Goal: Communication & Community: Participate in discussion

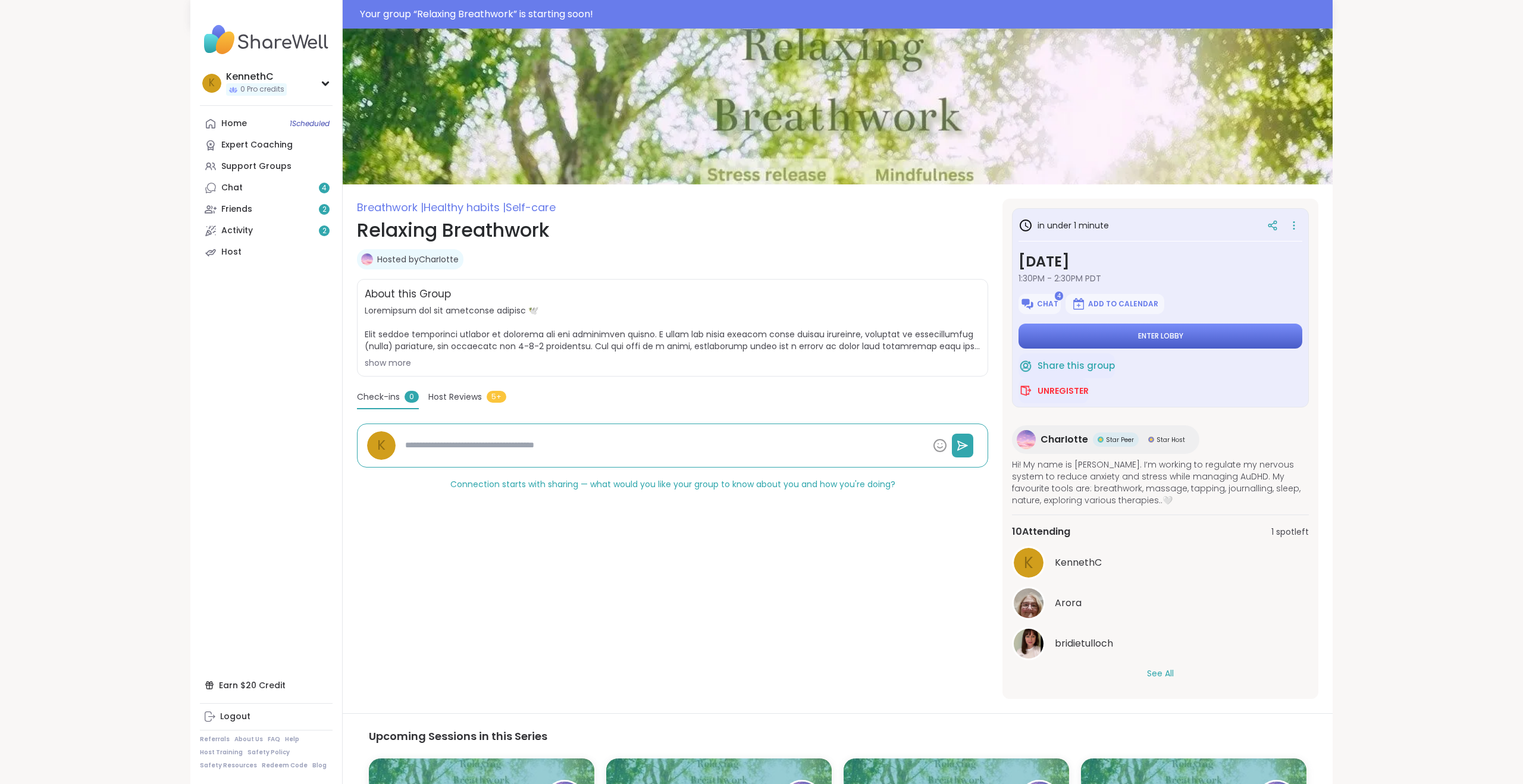
click at [1190, 334] on button "Enter lobby" at bounding box center [1160, 336] width 284 height 25
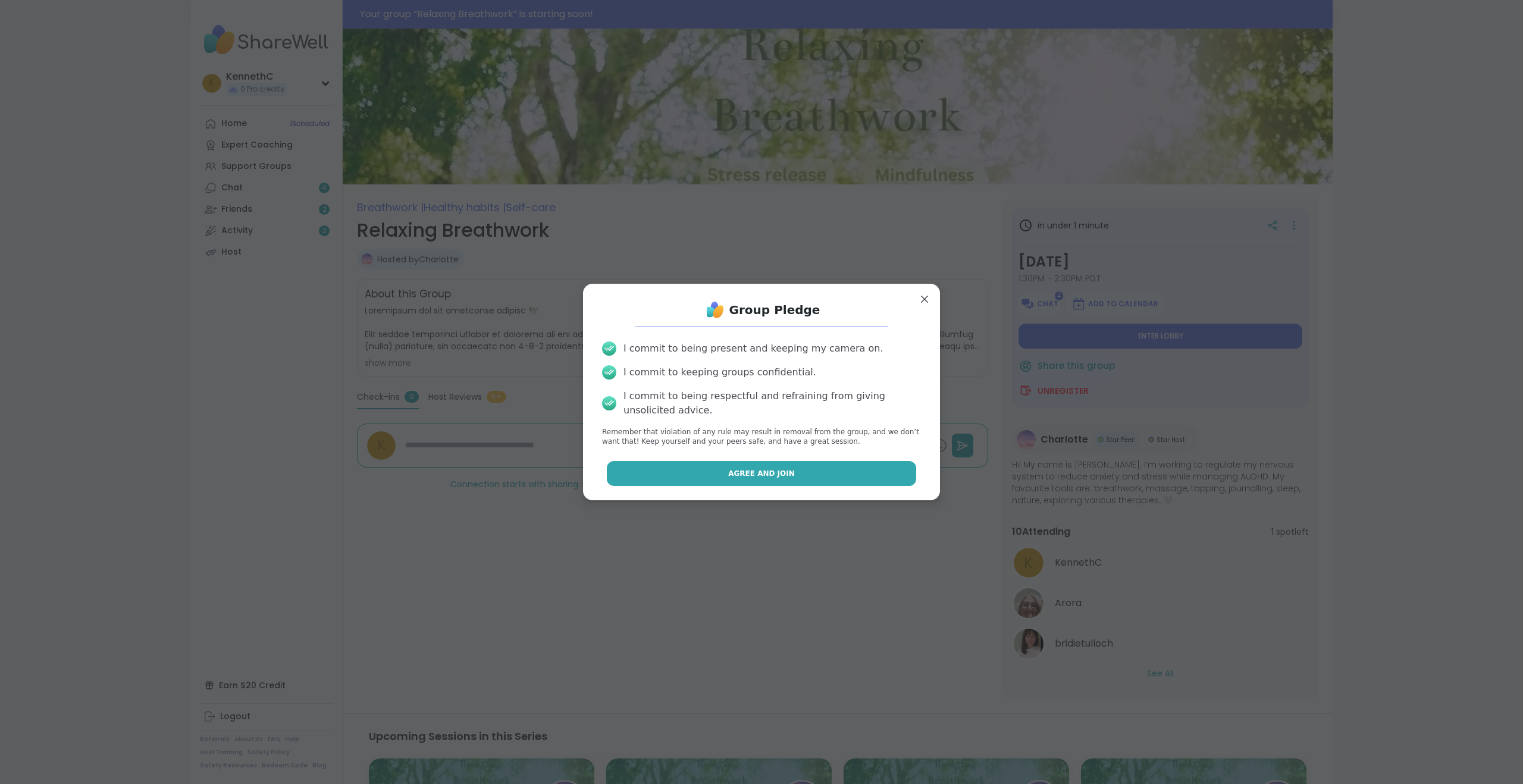
click at [729, 476] on button "Agree and Join" at bounding box center [761, 473] width 310 height 25
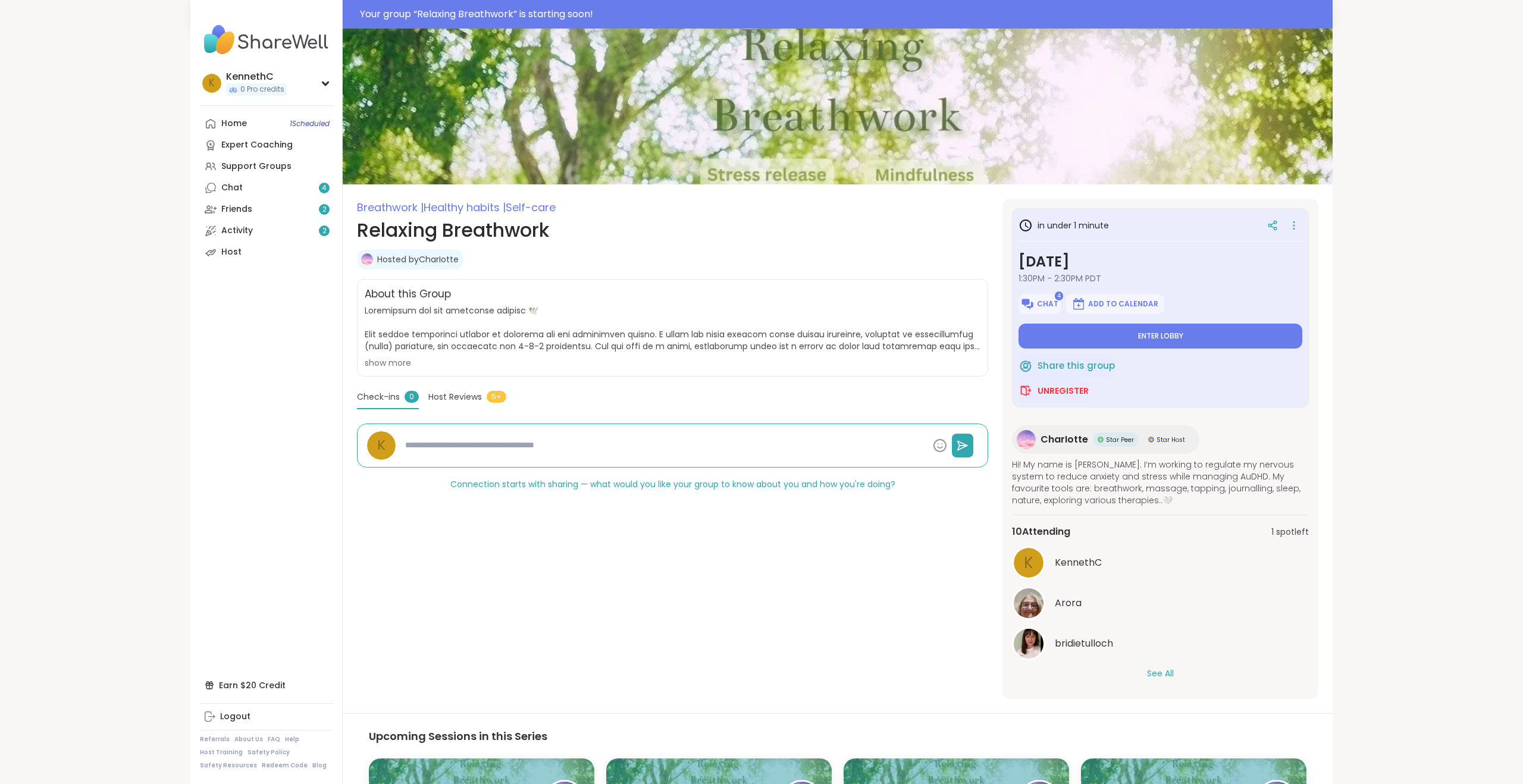
type textarea "*"
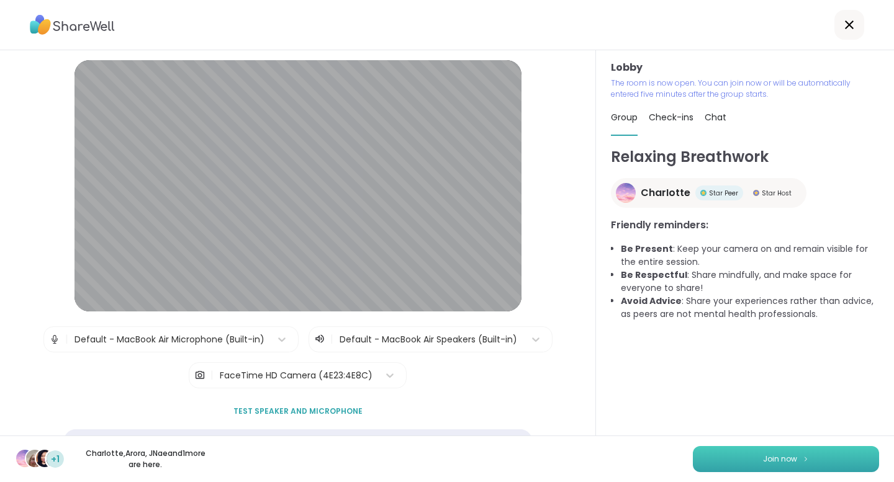
click at [807, 465] on button "Join now" at bounding box center [786, 459] width 186 height 26
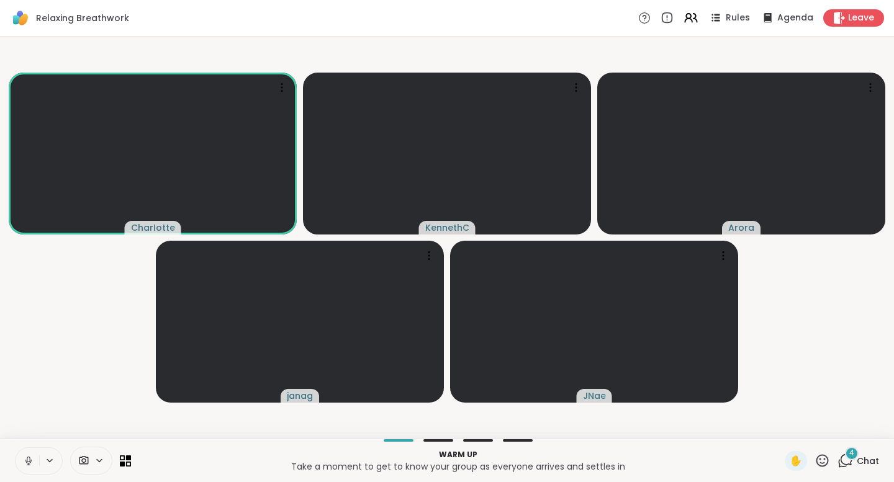
click at [848, 457] on div "4" at bounding box center [852, 454] width 14 height 14
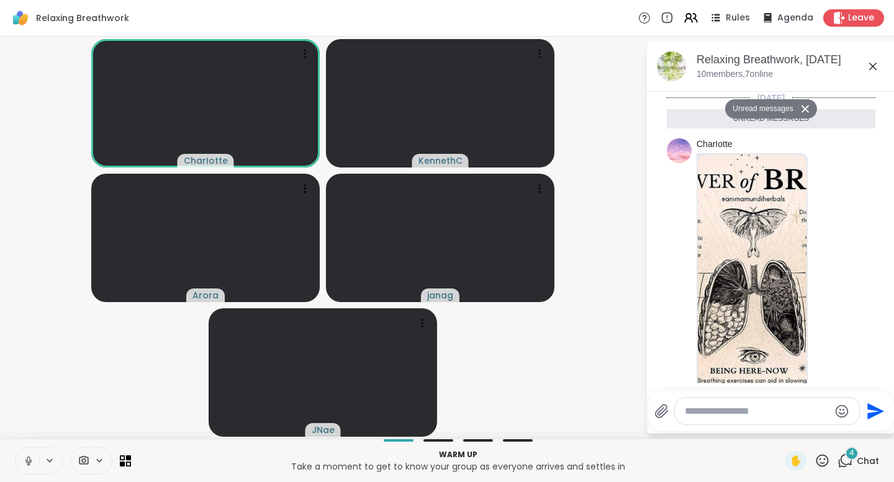
scroll to position [608, 0]
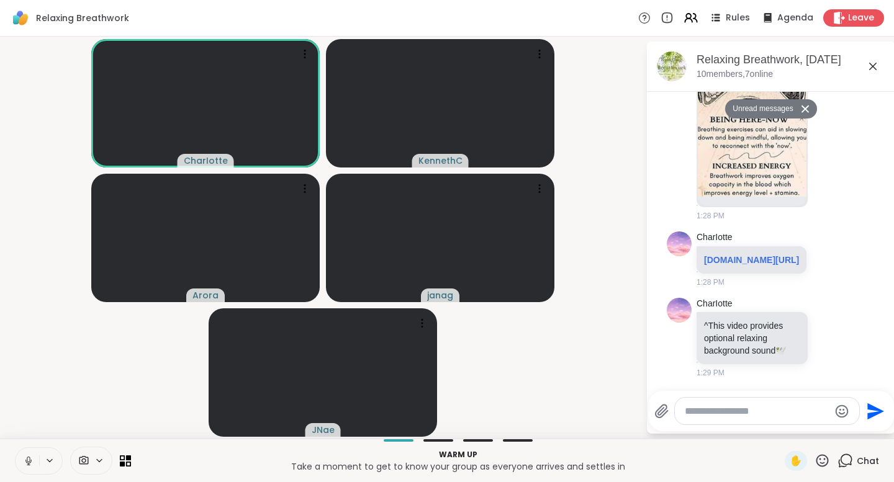
click at [742, 163] on img at bounding box center [752, 50] width 109 height 294
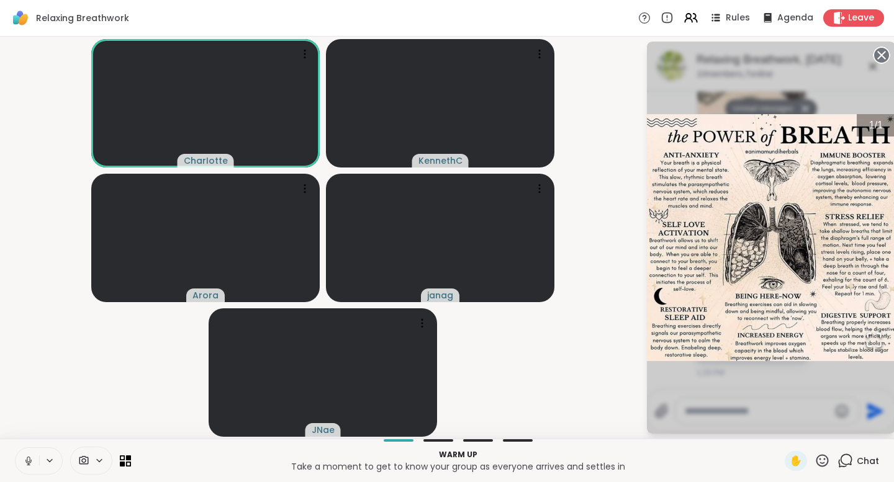
click at [743, 167] on img "Go to Slide 1" at bounding box center [771, 237] width 248 height 247
click at [878, 48] on icon at bounding box center [881, 55] width 17 height 17
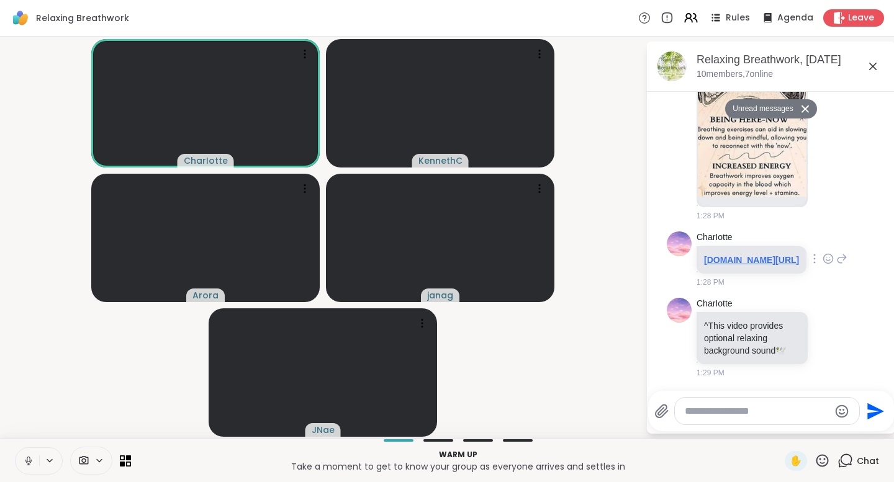
click at [721, 255] on link "[DOMAIN_NAME][URL]" at bounding box center [751, 260] width 95 height 10
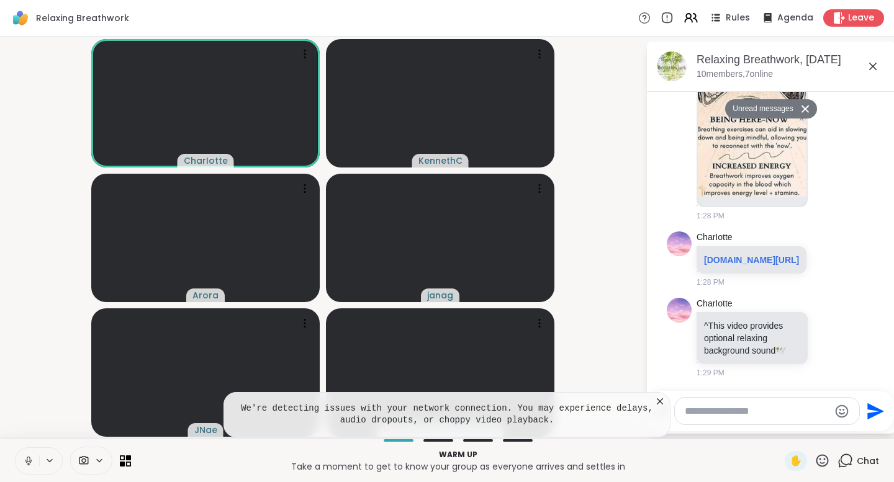
click at [48, 462] on icon at bounding box center [50, 461] width 10 height 11
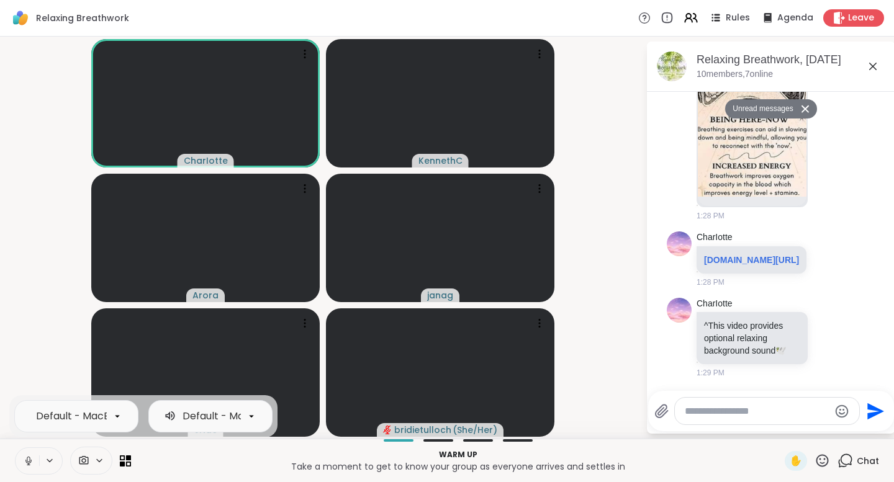
click at [50, 459] on icon at bounding box center [50, 461] width 10 height 11
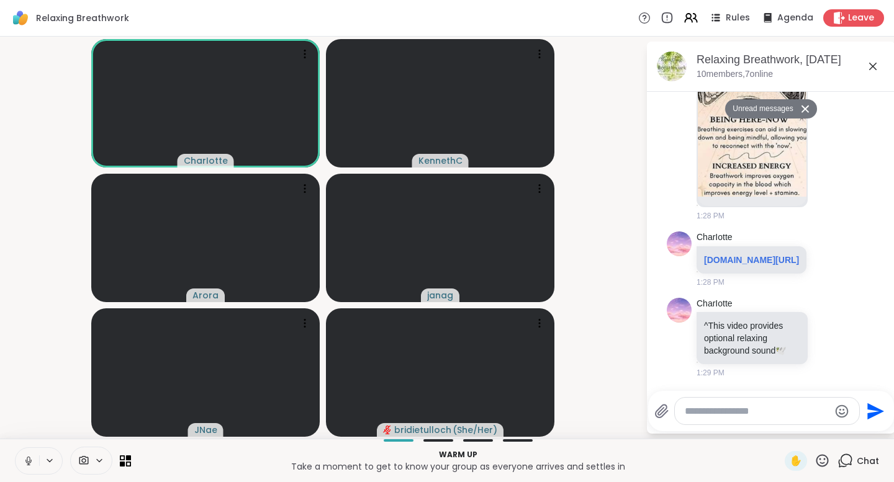
click at [48, 459] on icon at bounding box center [50, 461] width 10 height 11
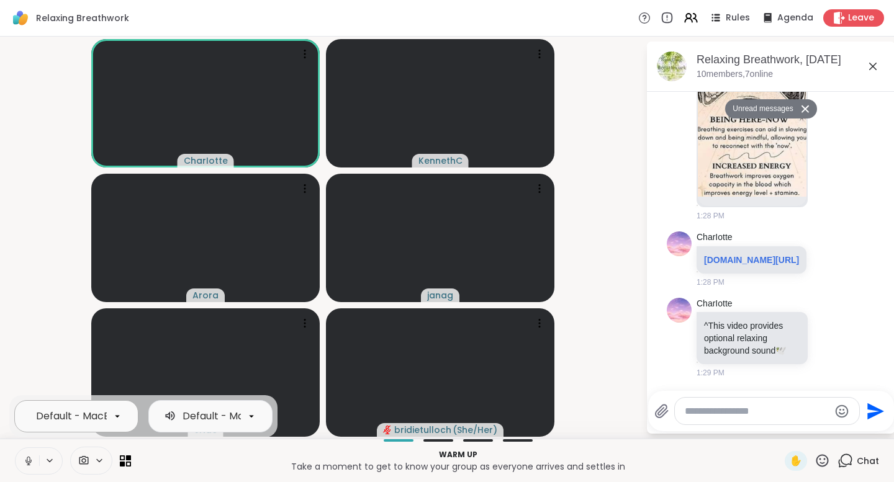
scroll to position [0, 125]
click at [120, 416] on icon at bounding box center [117, 416] width 11 height 11
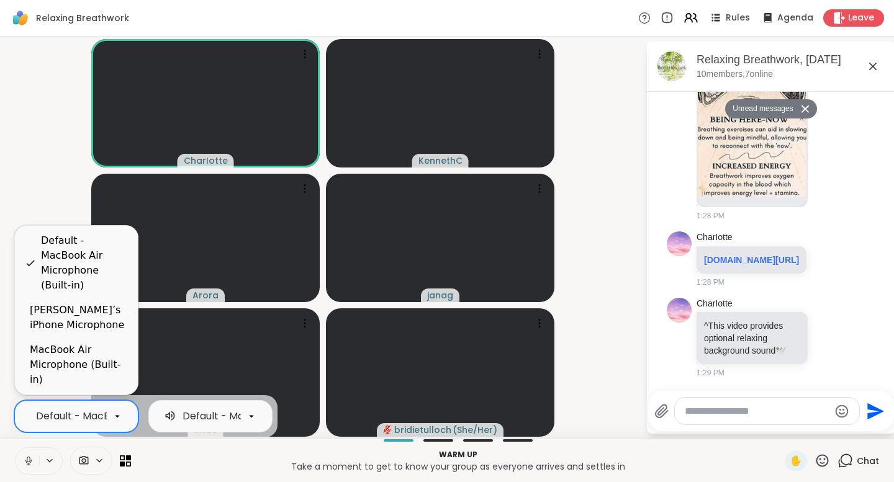
click at [224, 471] on p "Take a moment to get to know your group as everyone arrives and settles in" at bounding box center [457, 466] width 639 height 12
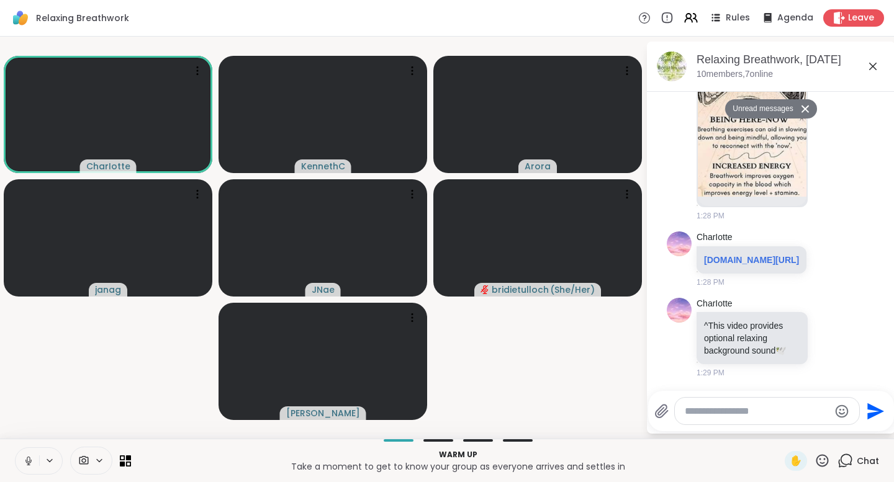
click at [27, 460] on icon at bounding box center [28, 461] width 11 height 11
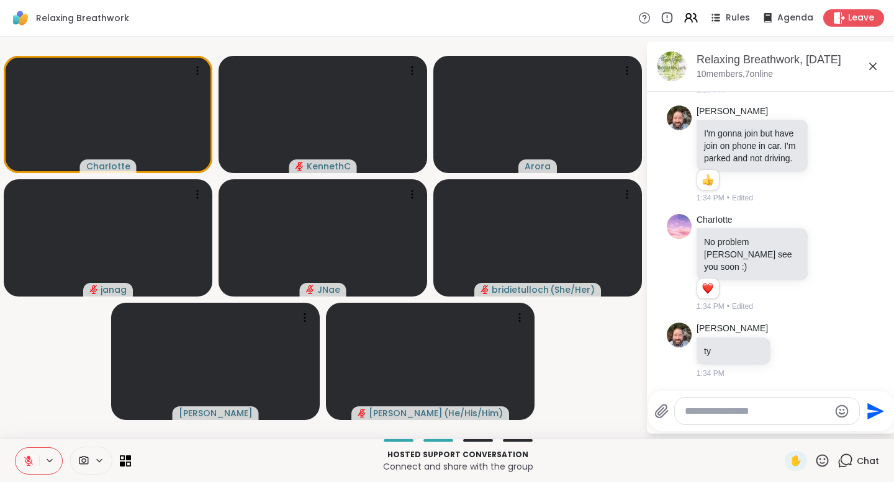
scroll to position [1244, 0]
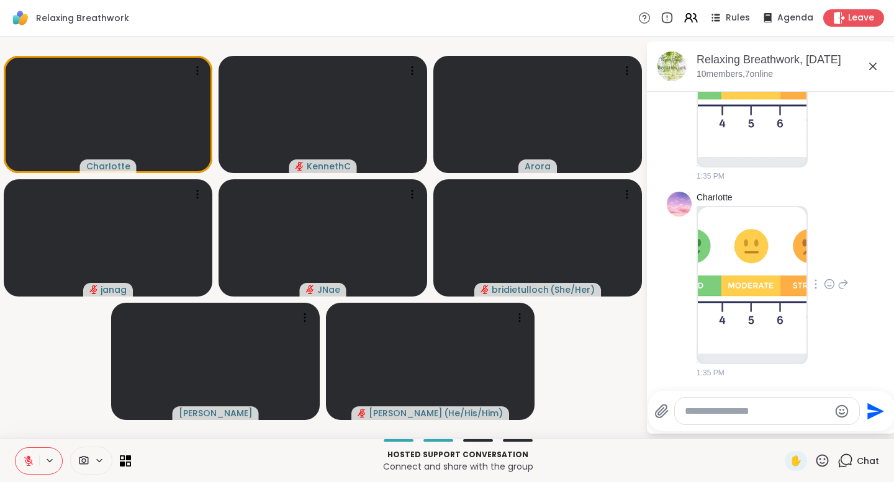
click at [747, 289] on img at bounding box center [752, 280] width 109 height 146
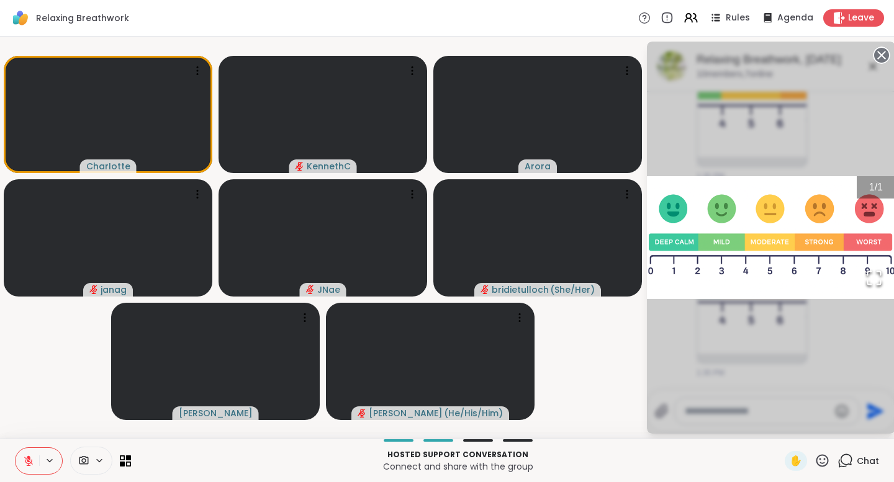
click at [730, 112] on div "1 / 1" at bounding box center [771, 238] width 248 height 392
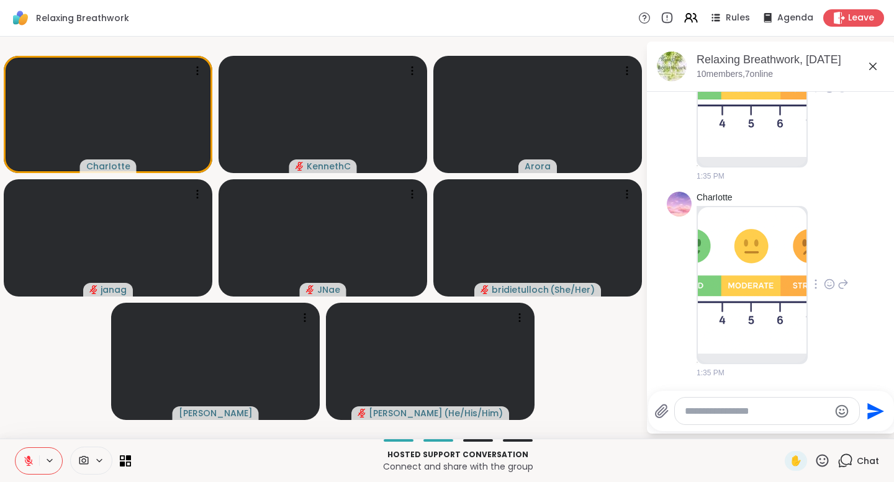
click at [730, 112] on img at bounding box center [752, 84] width 109 height 146
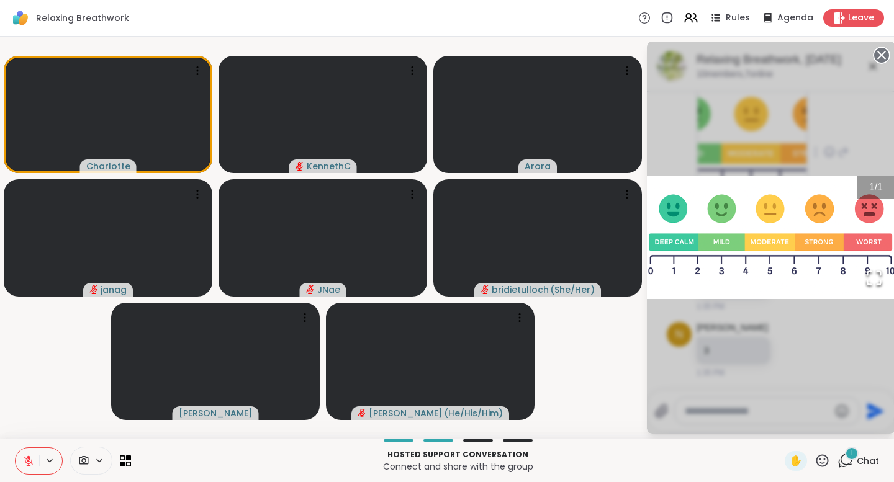
scroll to position [1442, 0]
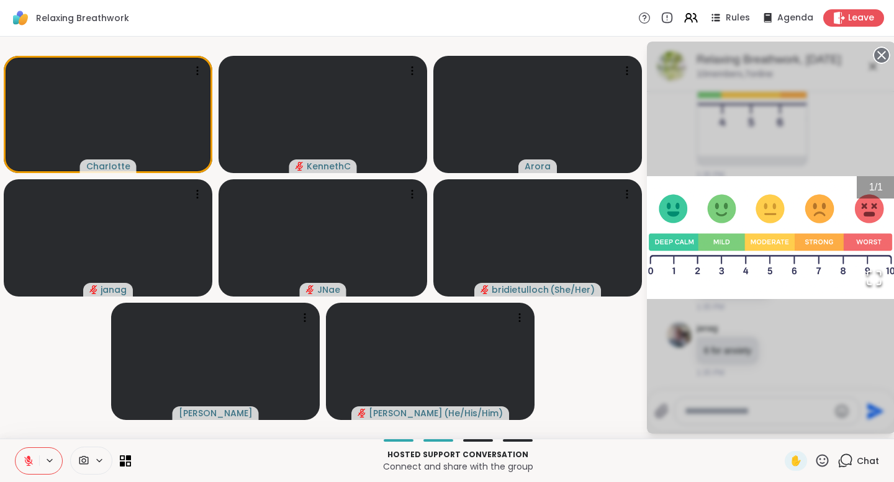
click at [730, 112] on div "1 / 1" at bounding box center [771, 238] width 248 height 392
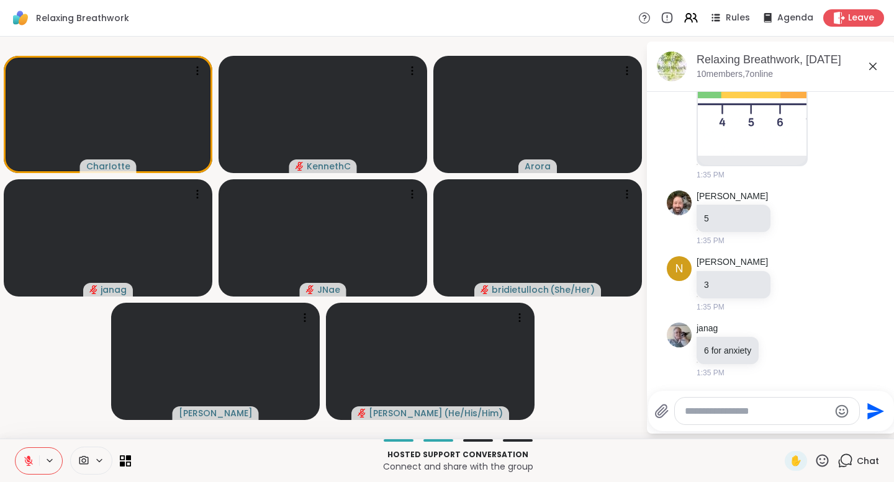
click at [712, 413] on textarea "Type your message" at bounding box center [757, 411] width 145 height 12
type textarea "*"
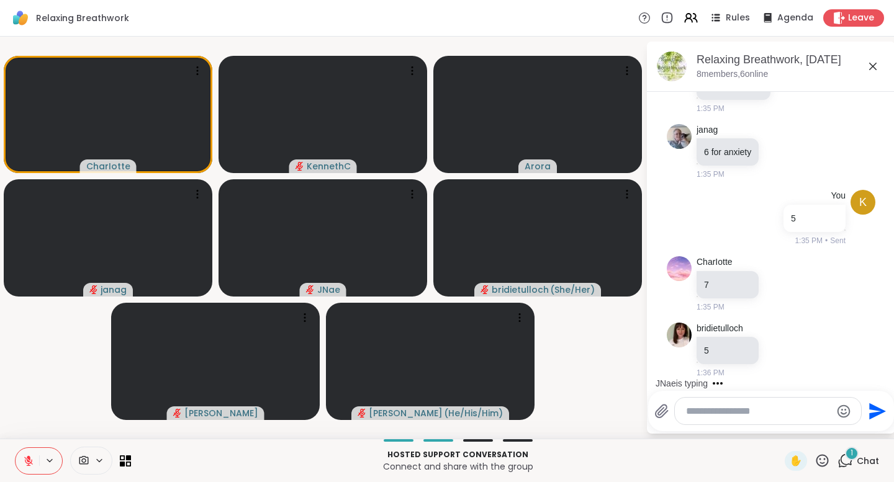
scroll to position [1707, 0]
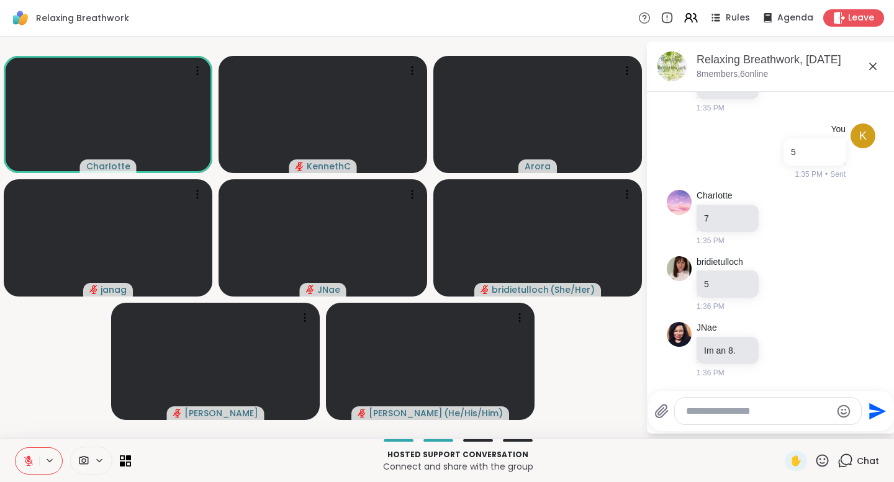
click at [32, 457] on icon at bounding box center [28, 461] width 11 height 11
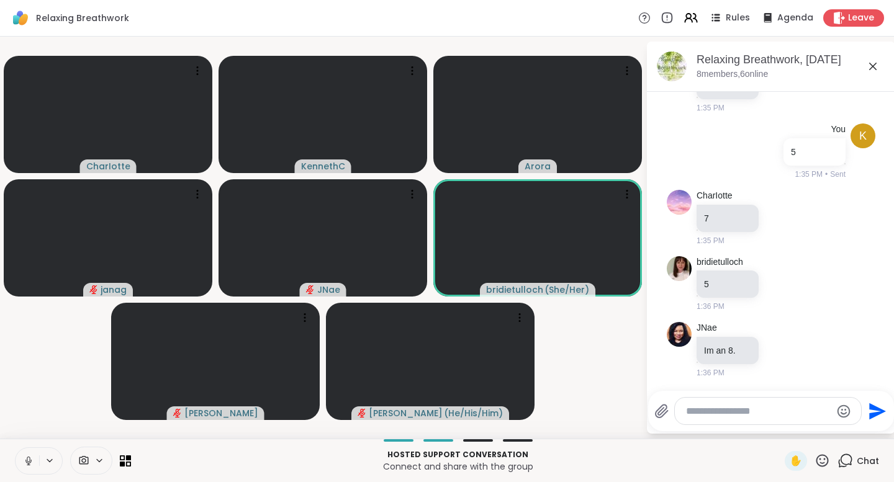
click at [29, 460] on icon at bounding box center [28, 460] width 3 height 6
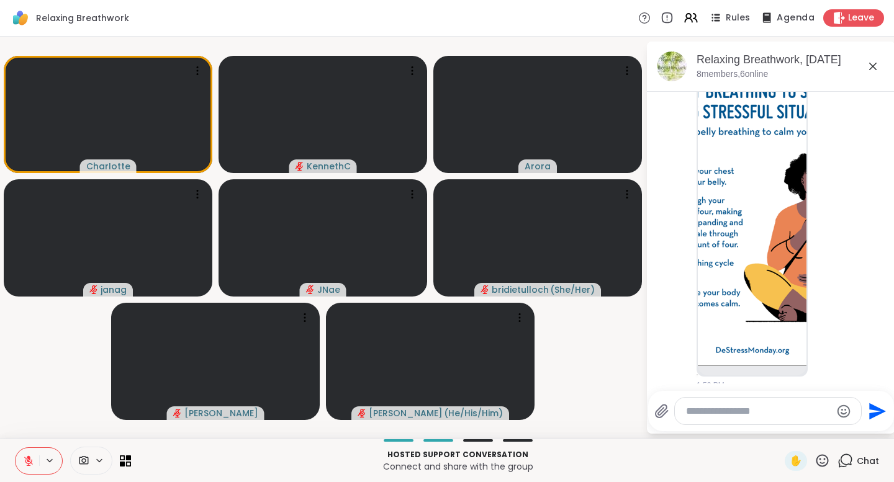
scroll to position [2507, 0]
click at [734, 173] on img at bounding box center [752, 218] width 109 height 295
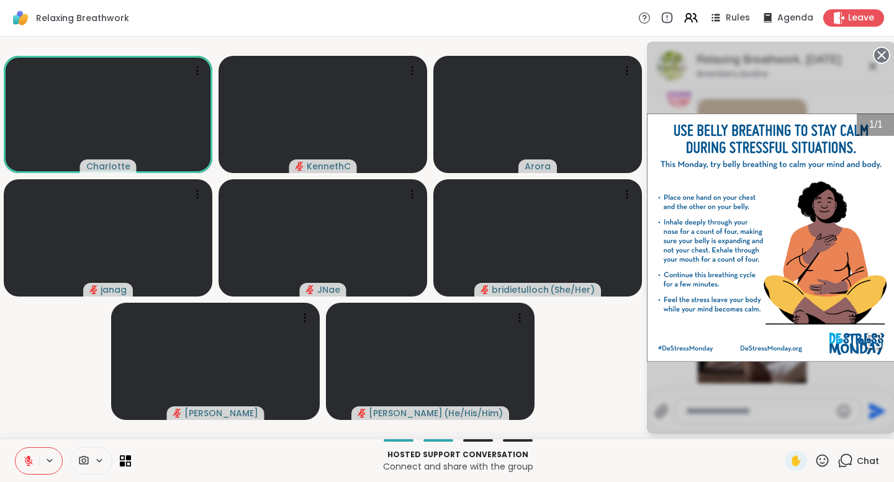
scroll to position [3294, 0]
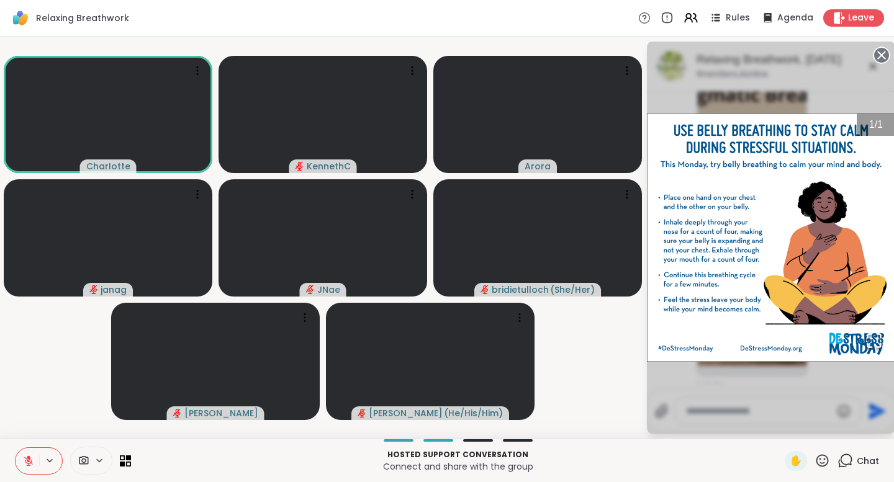
click at [880, 54] on icon at bounding box center [881, 55] width 17 height 17
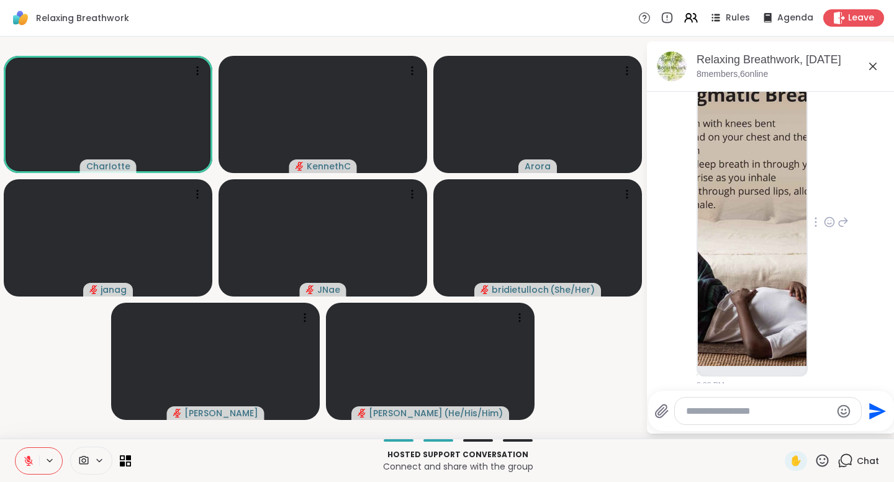
click at [740, 221] on img at bounding box center [752, 218] width 109 height 295
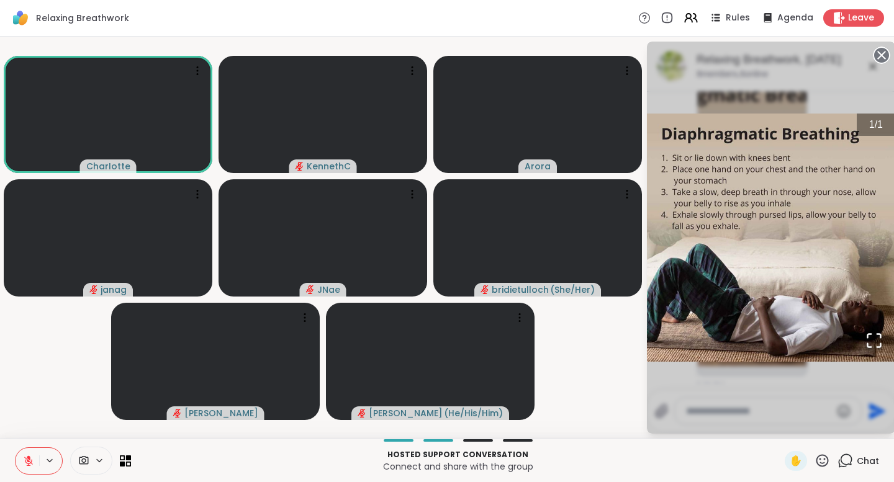
click at [884, 55] on circle at bounding box center [881, 55] width 15 height 15
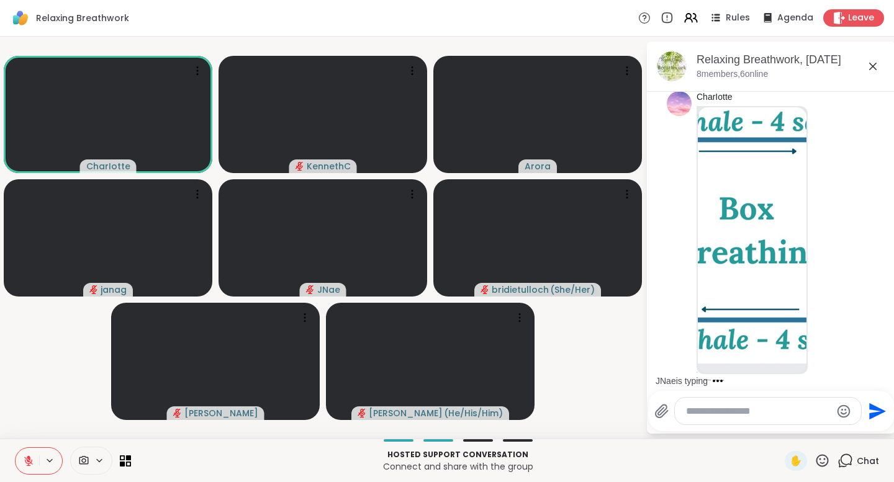
scroll to position [4265, 0]
click at [769, 227] on img at bounding box center [752, 235] width 109 height 256
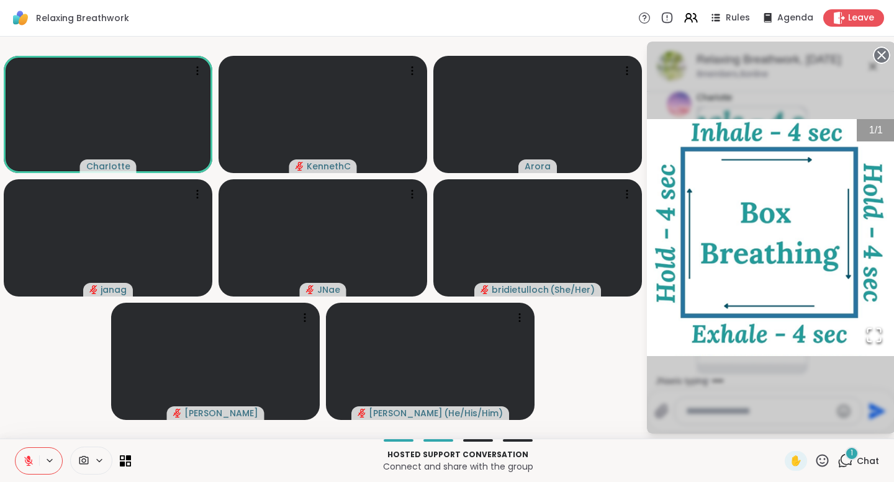
scroll to position [4466, 0]
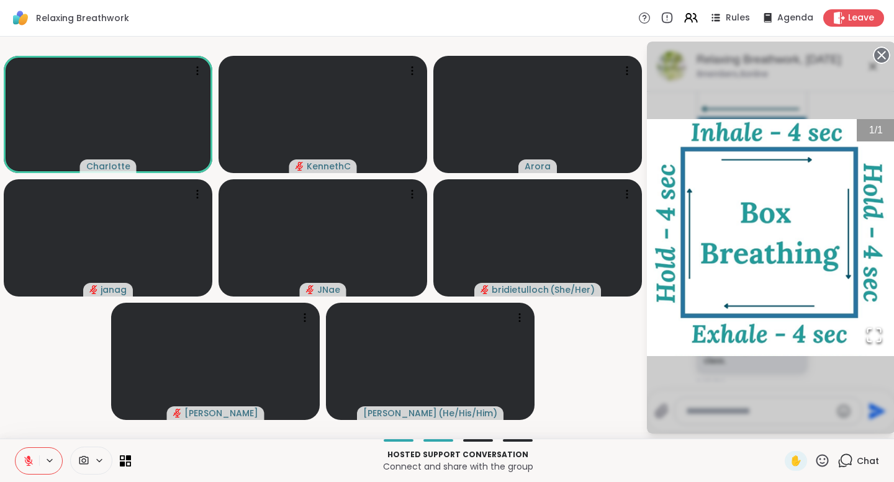
click at [879, 56] on icon at bounding box center [881, 55] width 17 height 17
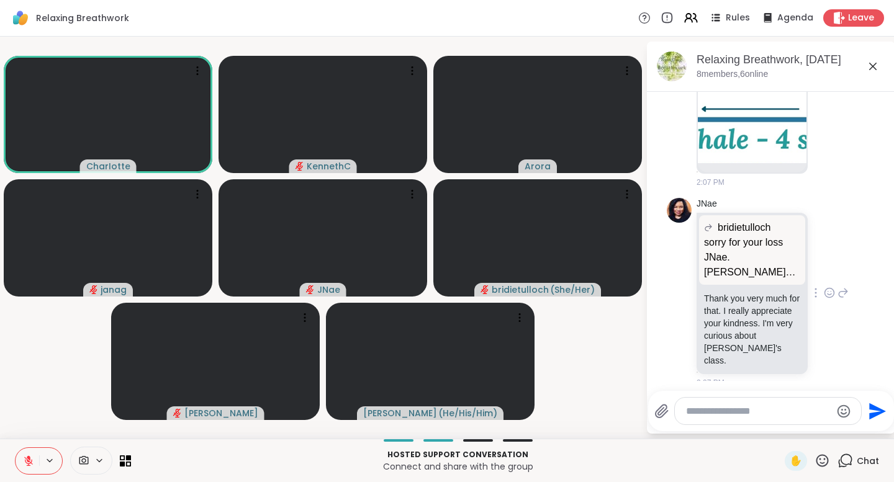
scroll to position [4465, 0]
click at [720, 417] on textarea "Type your message" at bounding box center [758, 411] width 145 height 12
type textarea "*"
click at [869, 415] on icon "Send" at bounding box center [877, 411] width 17 height 17
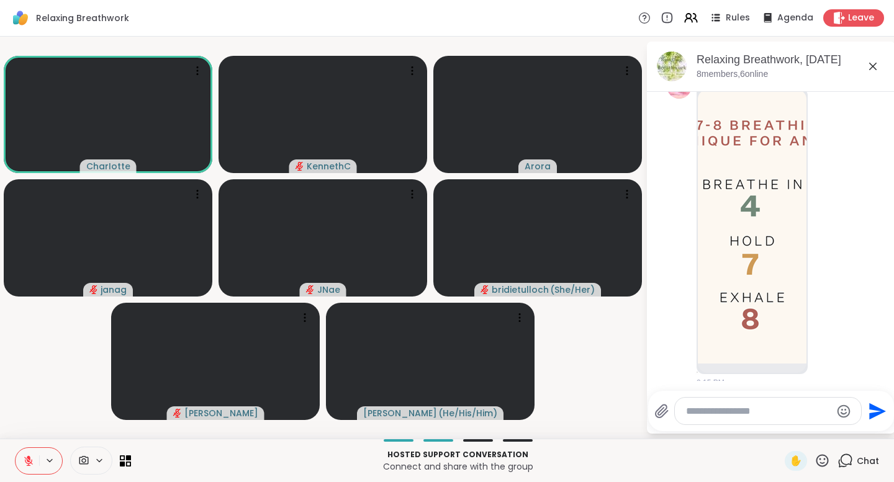
scroll to position [5597, 0]
click at [737, 276] on img at bounding box center [752, 226] width 109 height 274
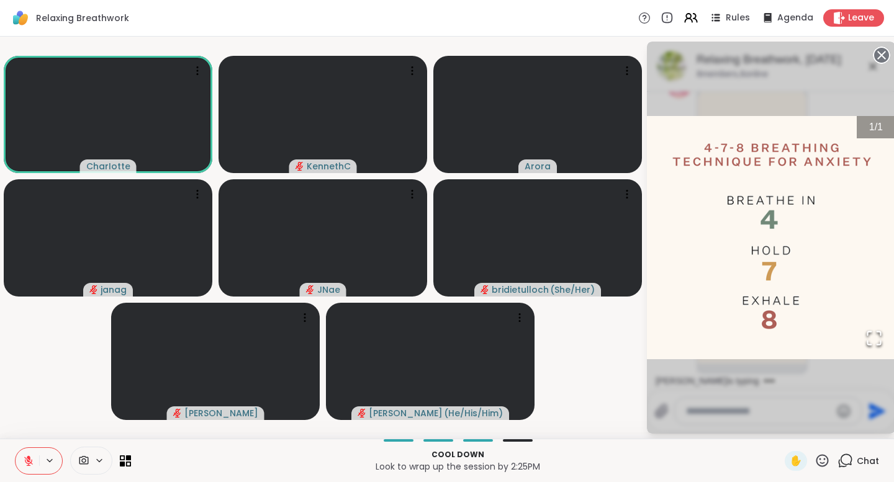
click at [882, 50] on circle at bounding box center [881, 55] width 15 height 15
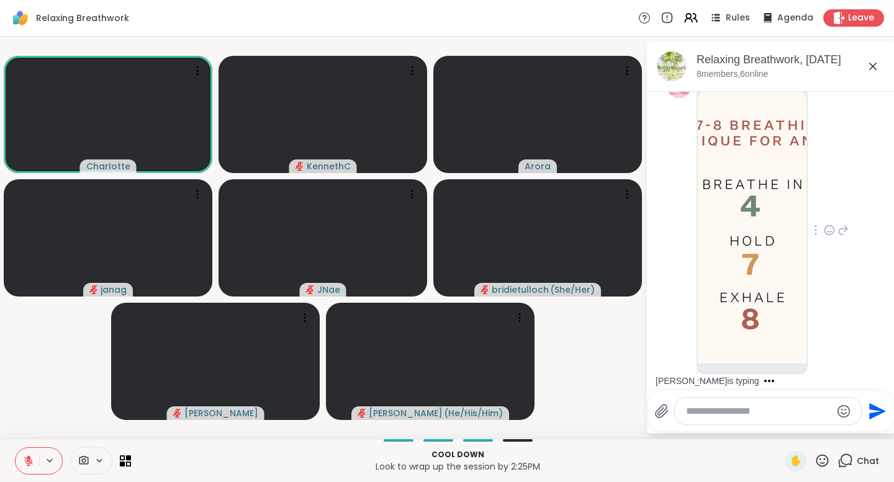
click at [735, 412] on textarea "Type your message" at bounding box center [758, 411] width 145 height 12
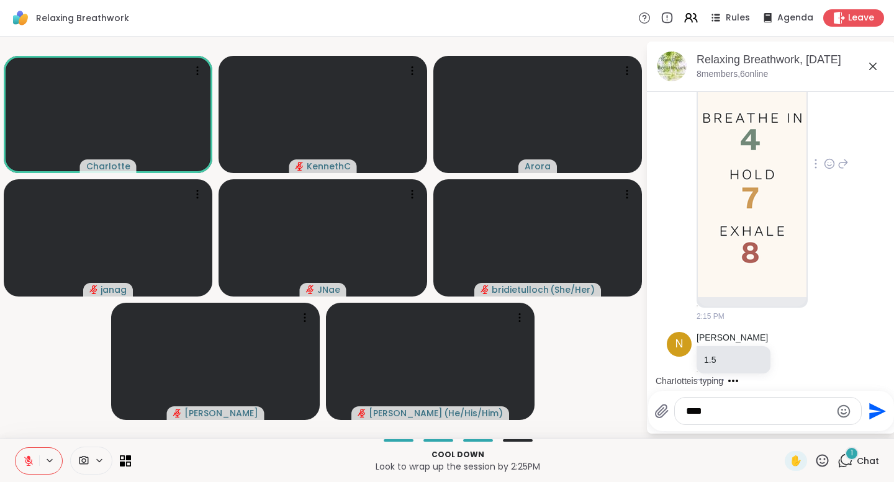
scroll to position [5729, 0]
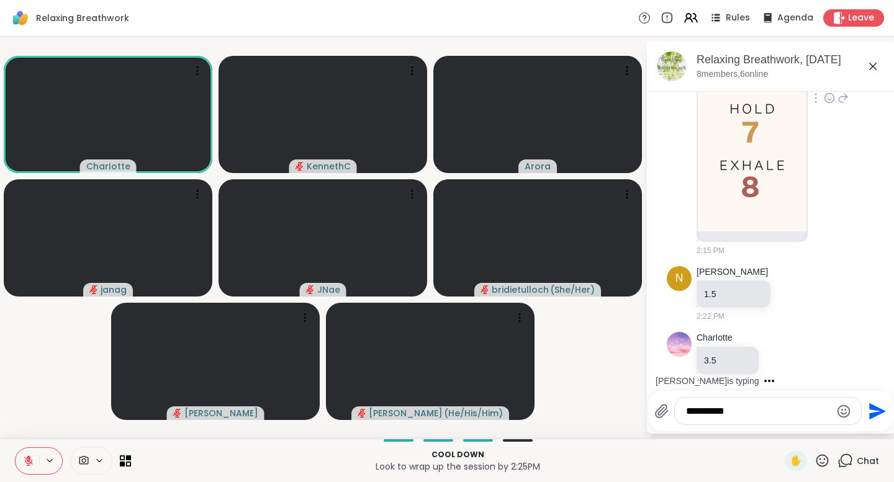
type textarea "**********"
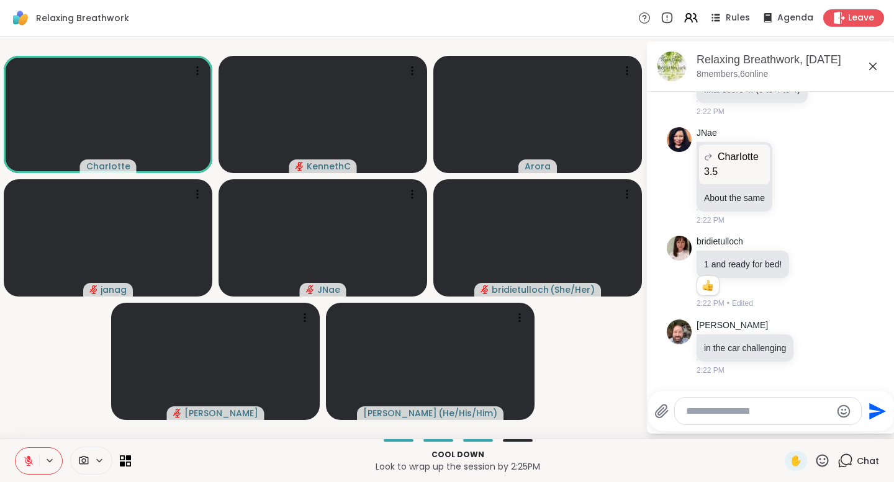
scroll to position [6234, 0]
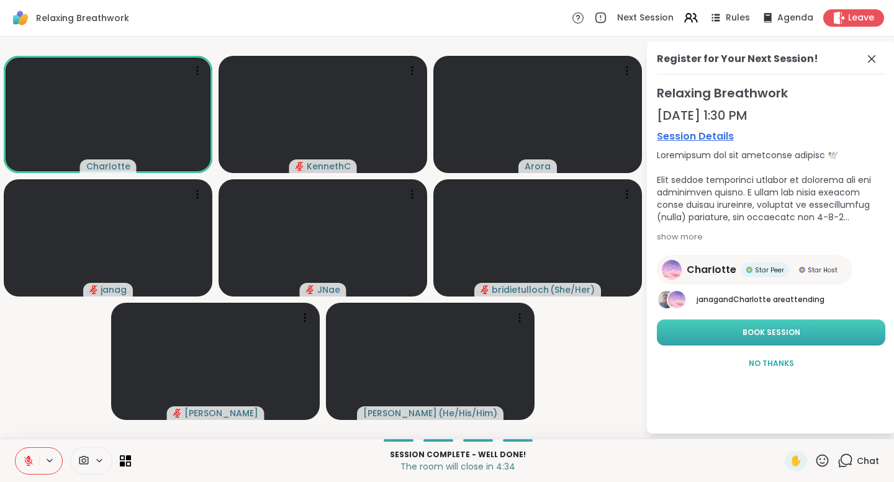
click at [766, 327] on span "Book Session" at bounding box center [771, 332] width 58 height 11
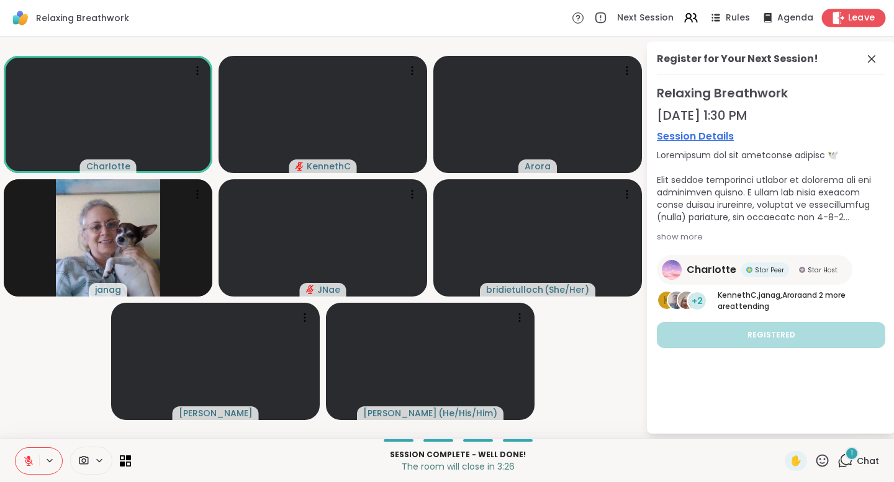
click at [856, 16] on span "Leave" at bounding box center [861, 18] width 27 height 13
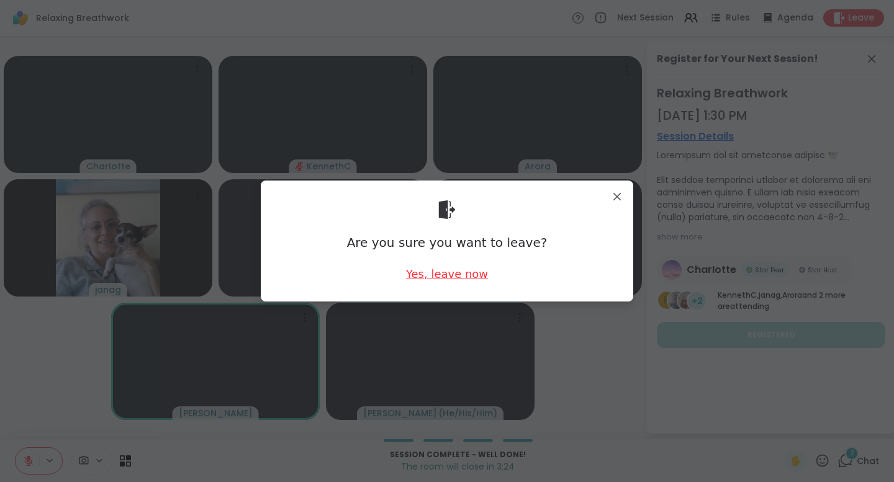
click at [437, 276] on div "Yes, leave now" at bounding box center [447, 274] width 82 height 16
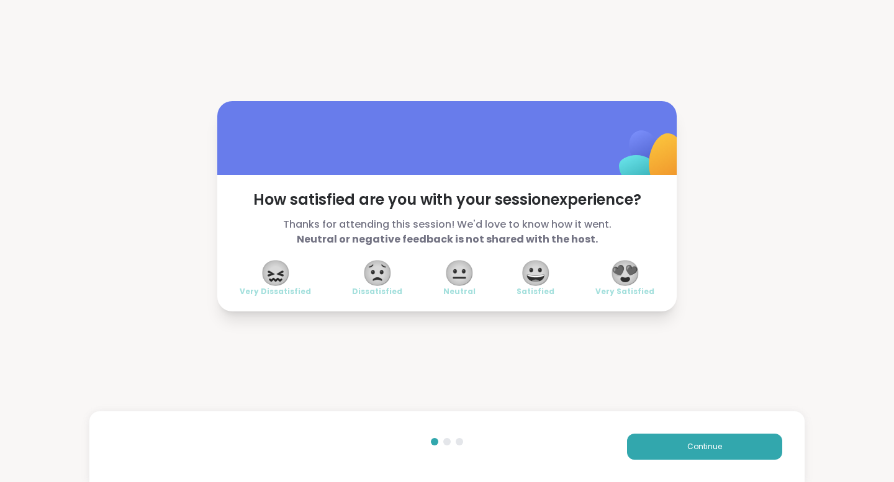
click at [622, 271] on span "😍" at bounding box center [624, 273] width 31 height 22
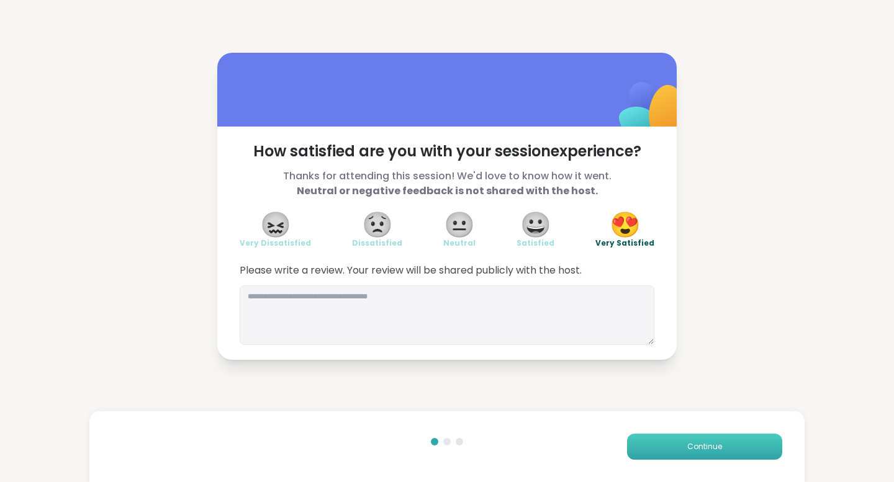
click at [673, 441] on button "Continue" at bounding box center [704, 447] width 155 height 26
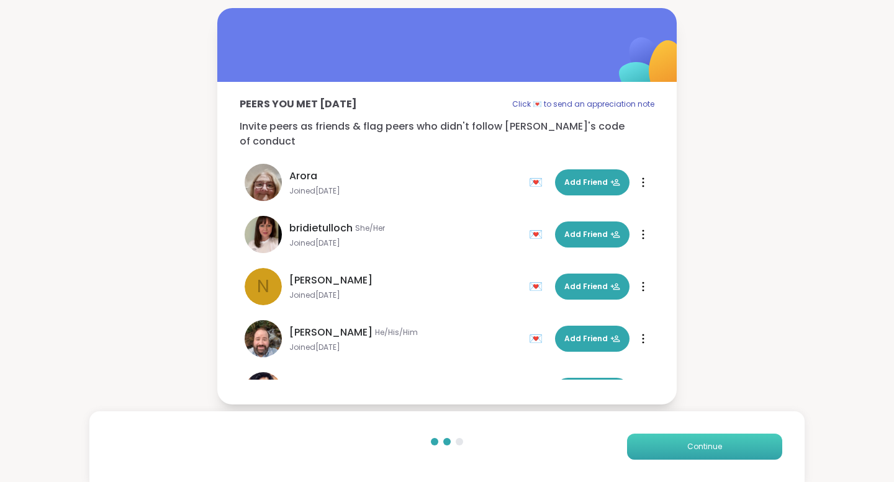
click at [673, 442] on button "Continue" at bounding box center [704, 447] width 155 height 26
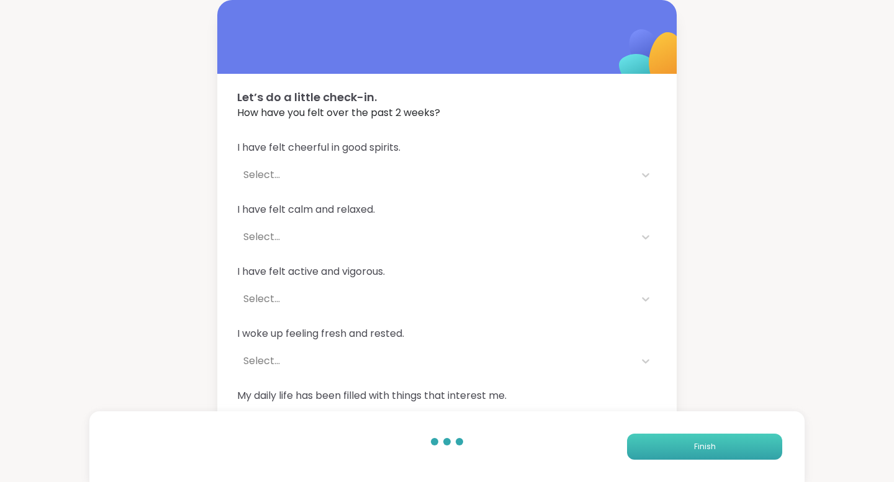
click at [673, 442] on button "Finish" at bounding box center [704, 447] width 155 height 26
